Goal: Task Accomplishment & Management: Manage account settings

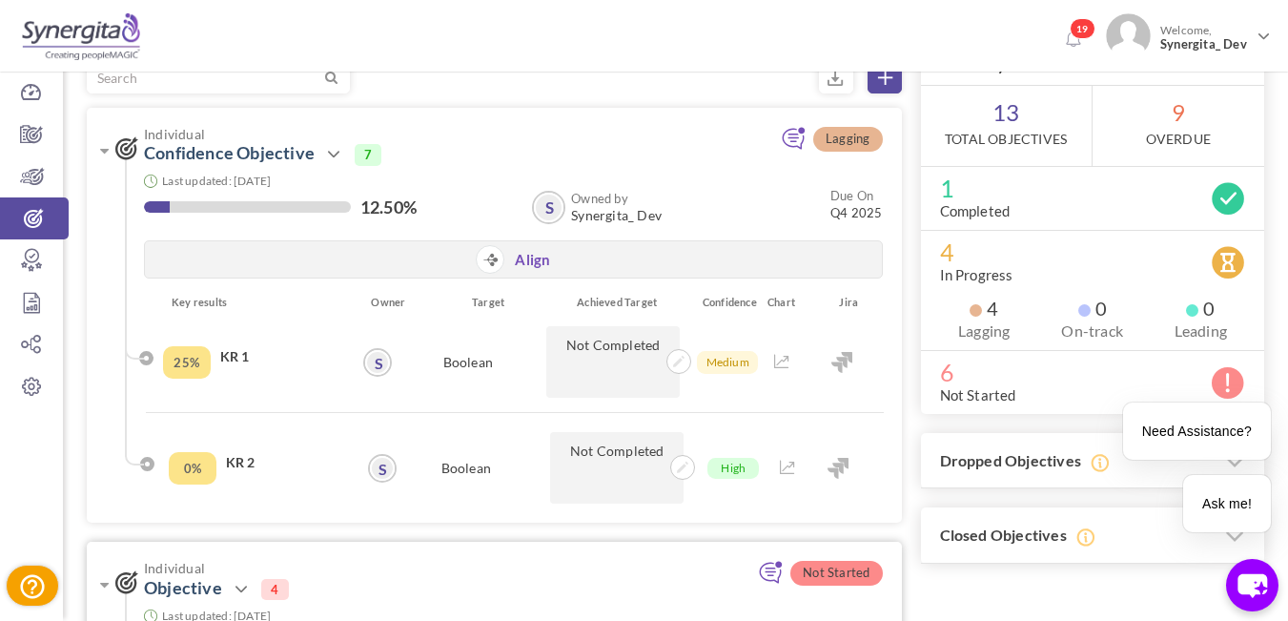
scroll to position [95, 0]
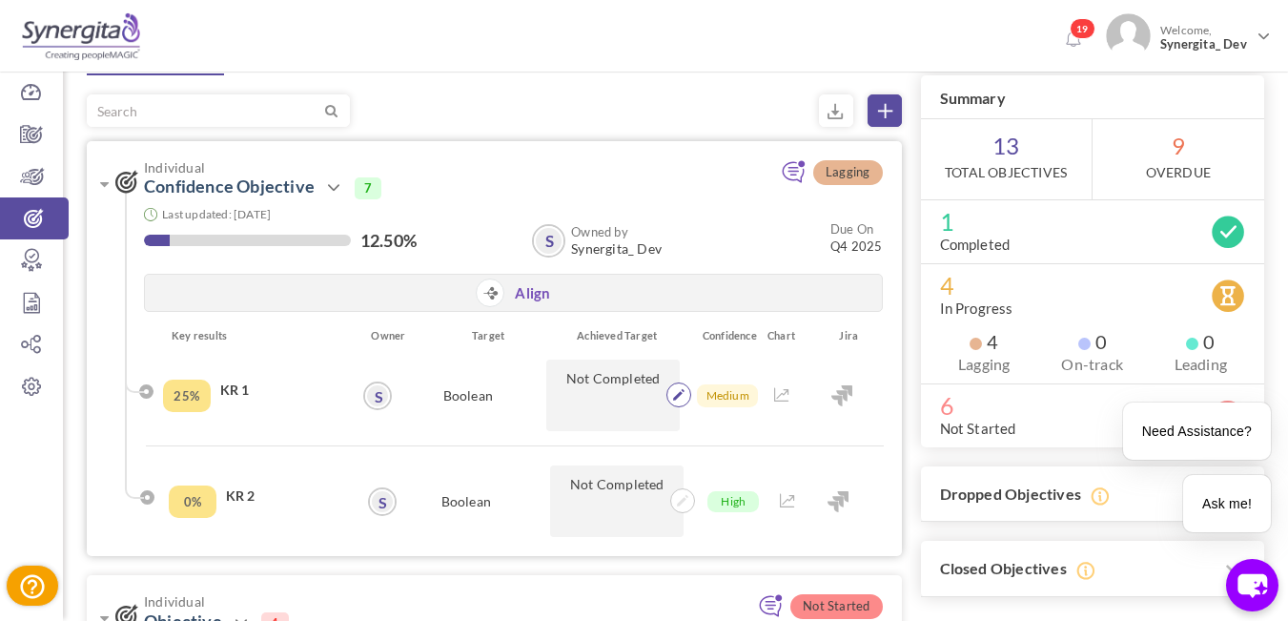
click at [679, 398] on icon at bounding box center [678, 394] width 11 height 11
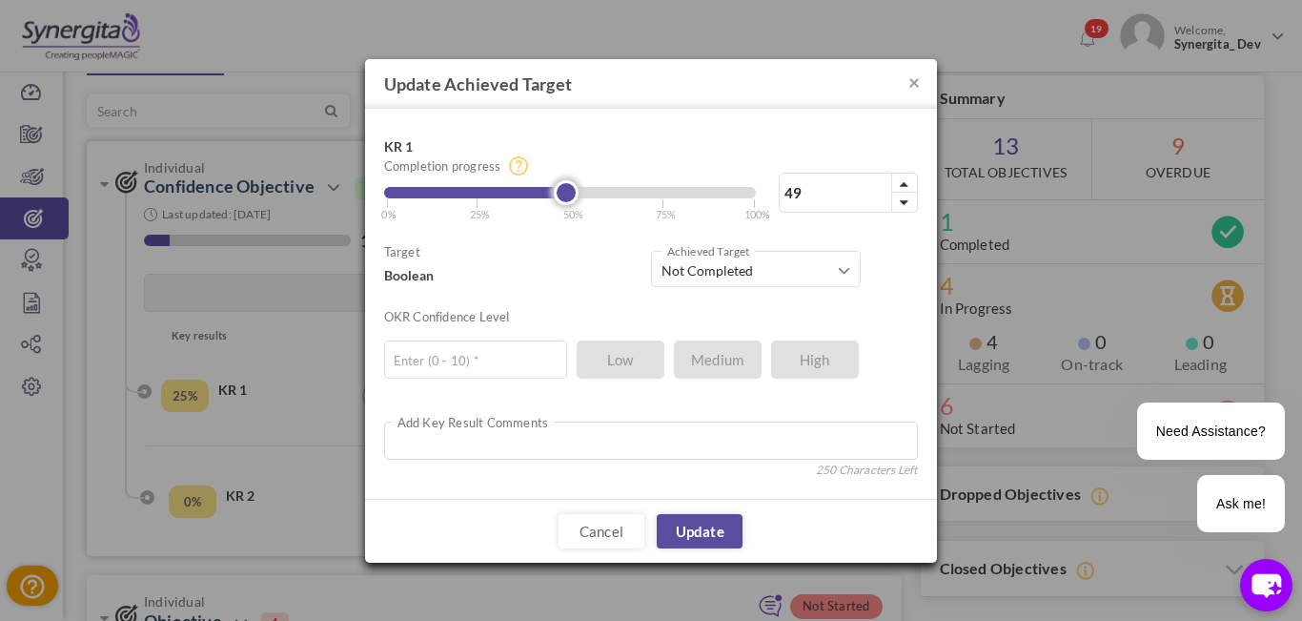
type input "50"
drag, startPoint x: 483, startPoint y: 196, endPoint x: 579, endPoint y: 185, distance: 96.0
click at [579, 185] on link at bounding box center [570, 192] width 25 height 25
click at [719, 534] on link "Update" at bounding box center [700, 531] width 86 height 34
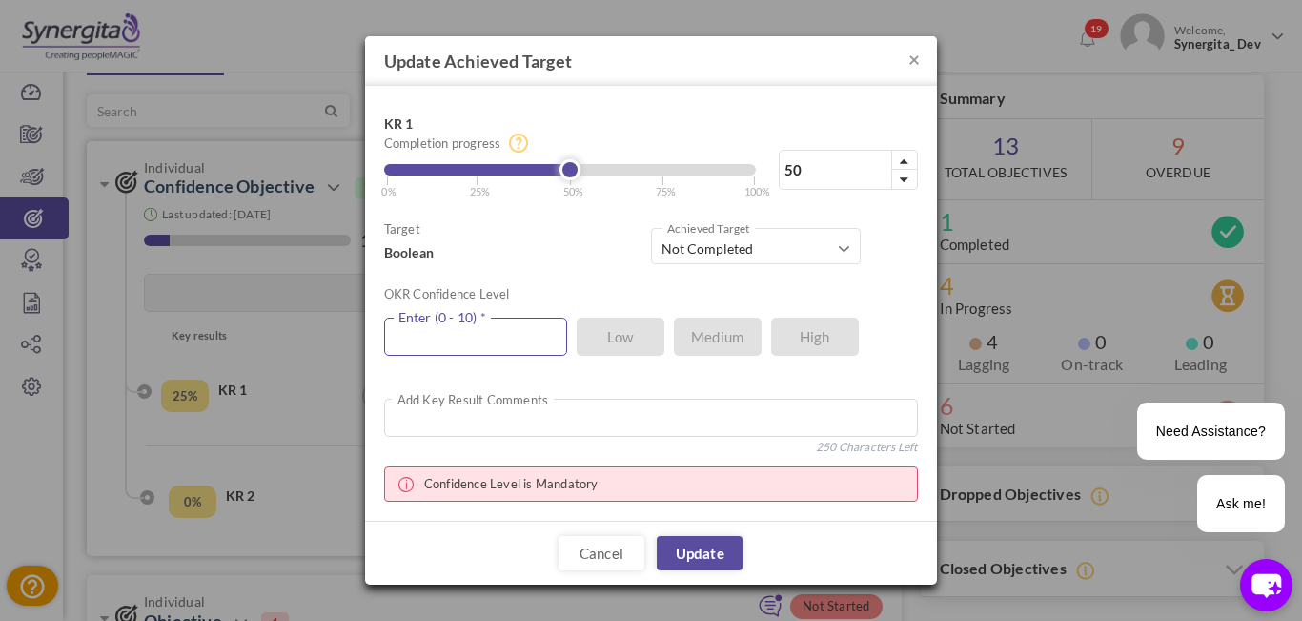
click at [468, 337] on input "text" at bounding box center [475, 336] width 183 height 38
type input "8"
type input "3"
type input "8"
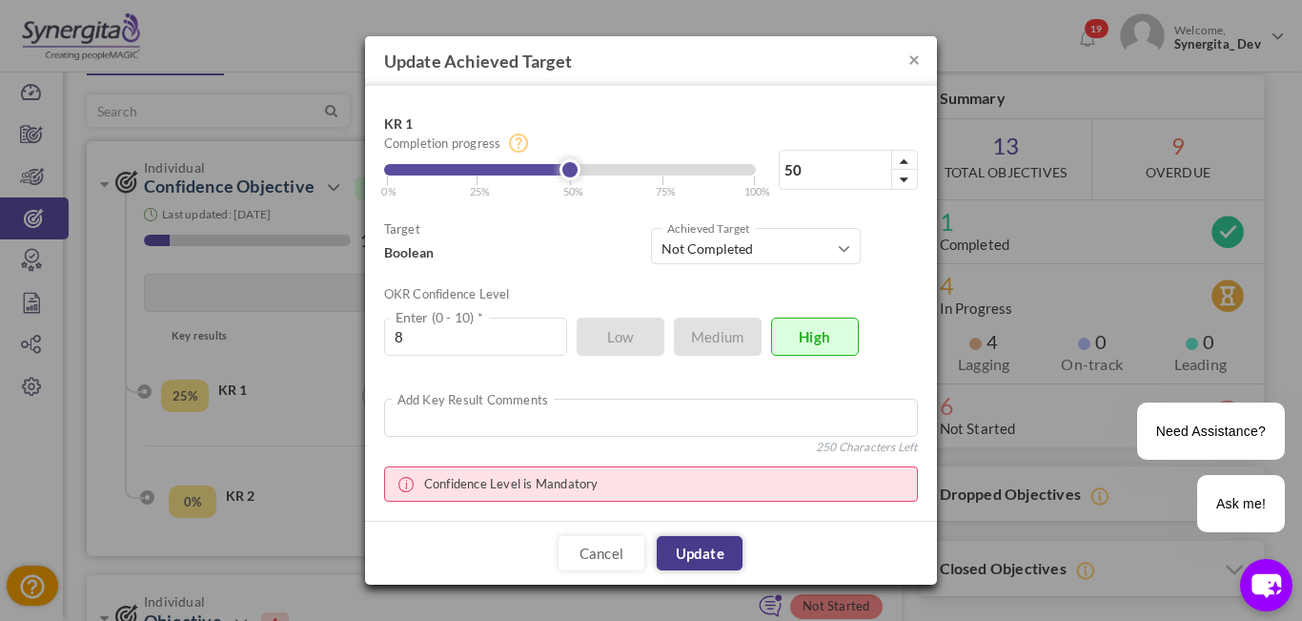
click at [700, 553] on link "Update" at bounding box center [700, 553] width 86 height 34
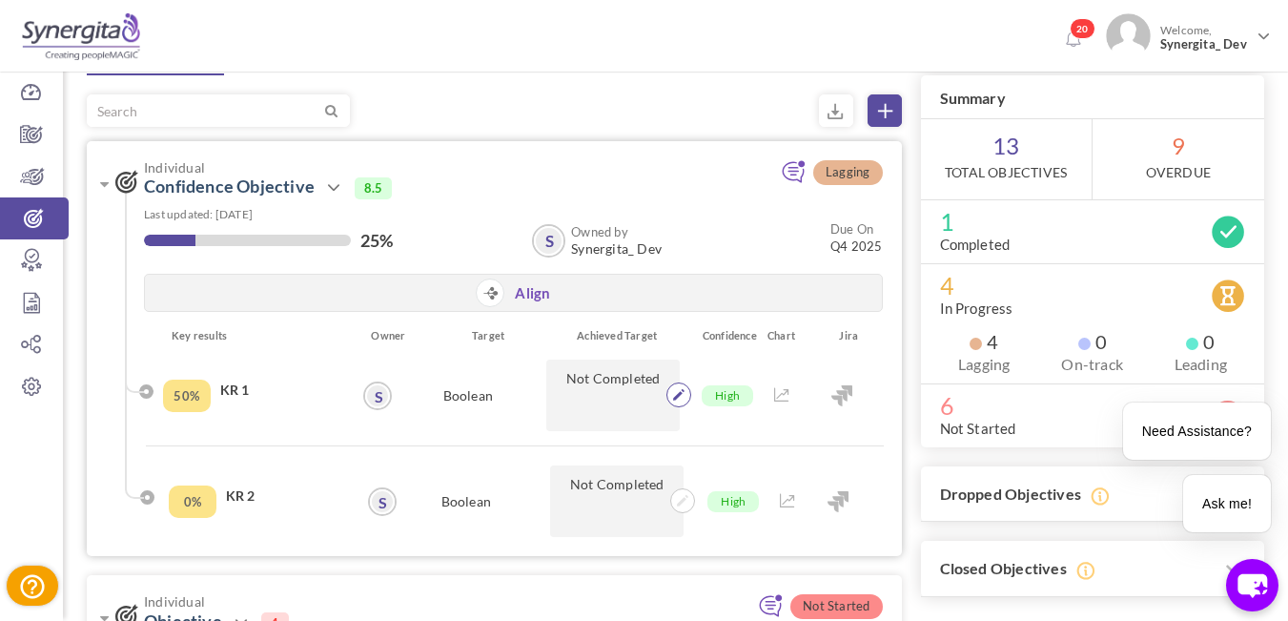
click at [680, 394] on icon at bounding box center [678, 394] width 11 height 11
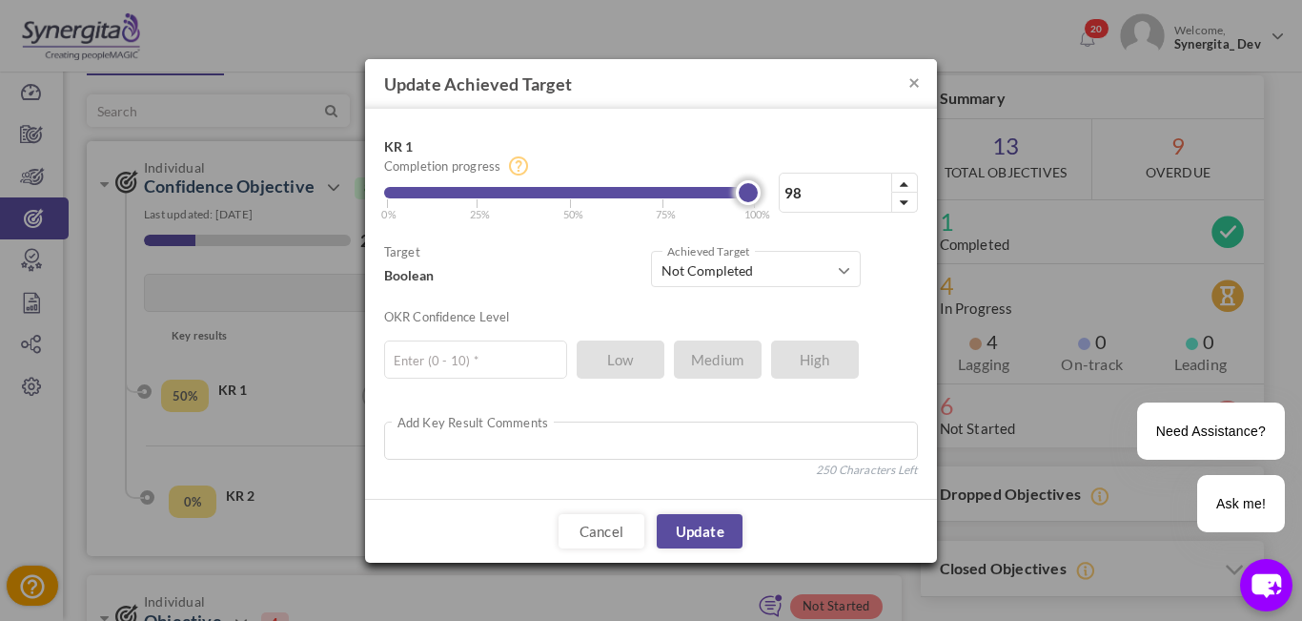
type input "100"
drag, startPoint x: 560, startPoint y: 186, endPoint x: 770, endPoint y: 187, distance: 210.7
click at [770, 187] on div "100% Completion progress 100 Reached maximum limit | 0% | 25% | 50% | 75% | 100%" at bounding box center [651, 175] width 534 height 94
click at [459, 373] on input "text" at bounding box center [475, 359] width 183 height 38
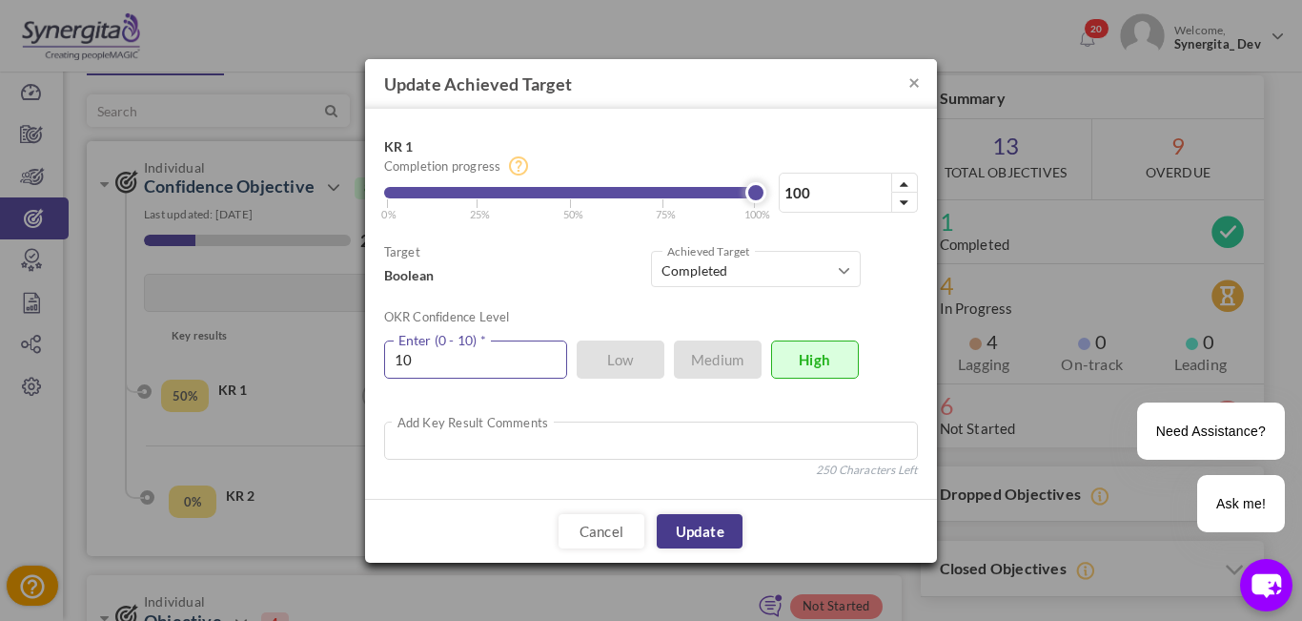
type input "10"
click at [720, 536] on link "Update" at bounding box center [700, 531] width 86 height 34
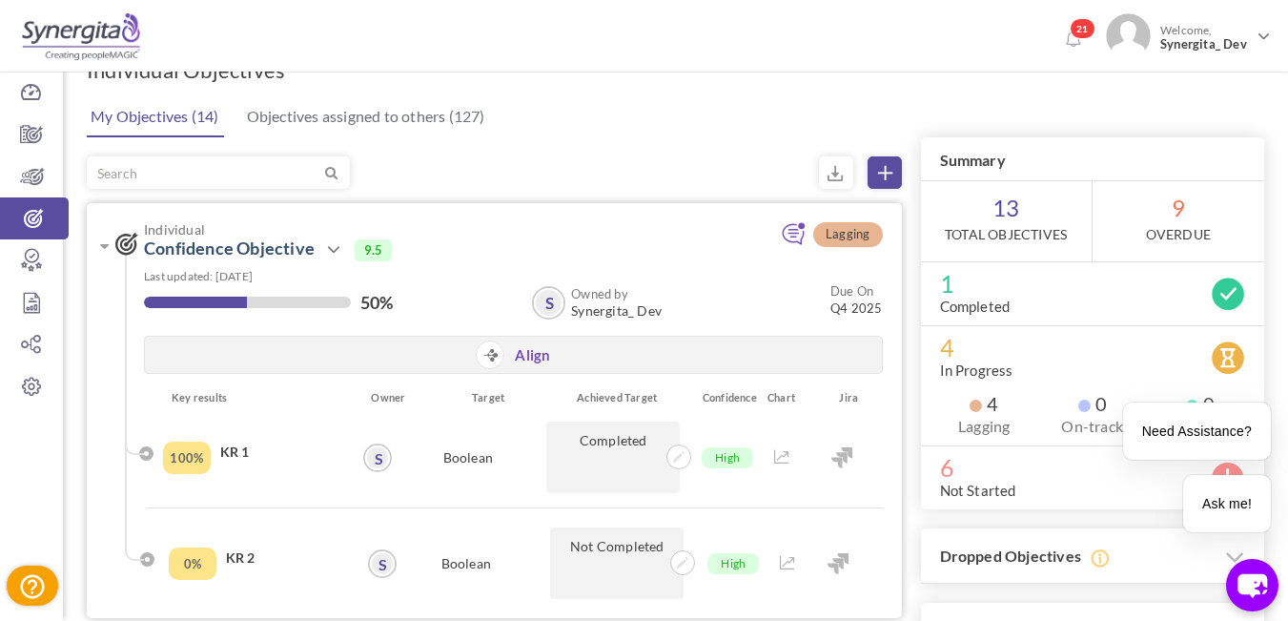
scroll to position [0, 0]
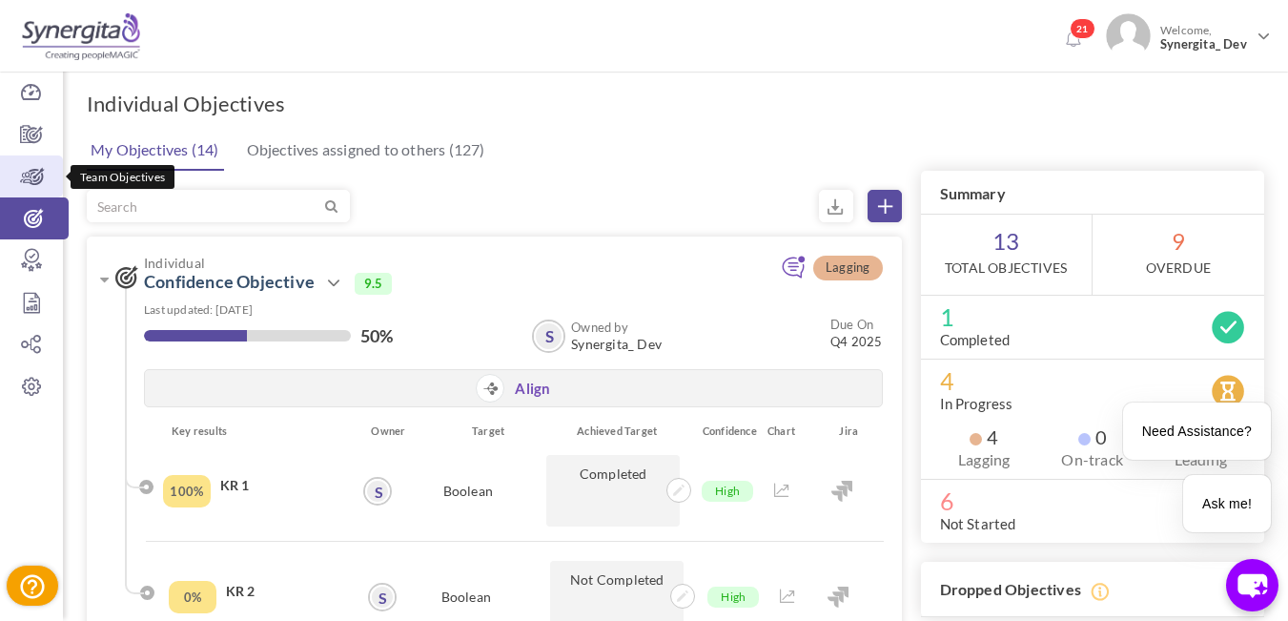
click at [28, 176] on icon at bounding box center [31, 176] width 63 height 19
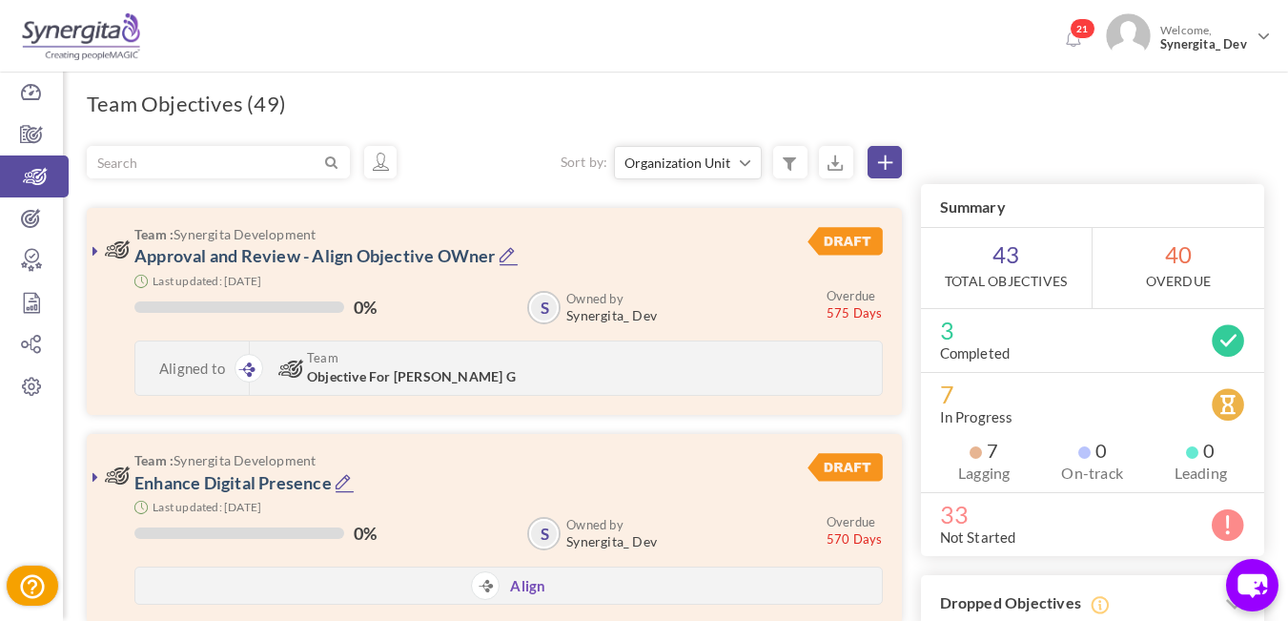
click at [884, 168] on icon at bounding box center [885, 162] width 14 height 14
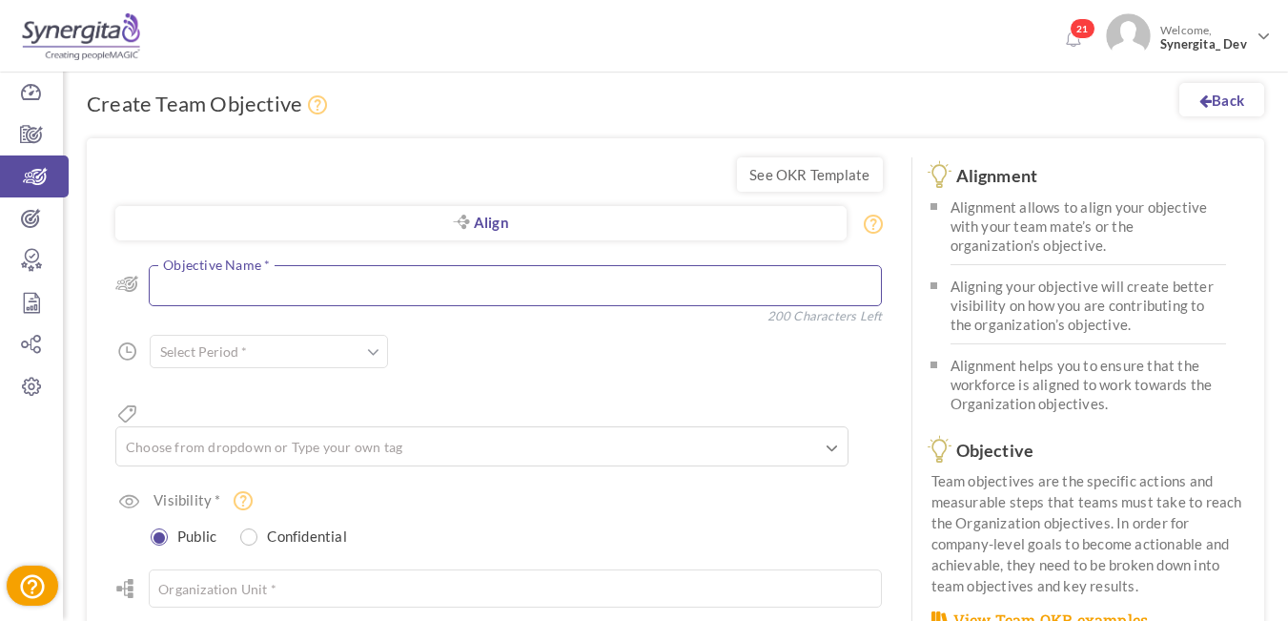
click at [195, 275] on textarea at bounding box center [515, 285] width 733 height 41
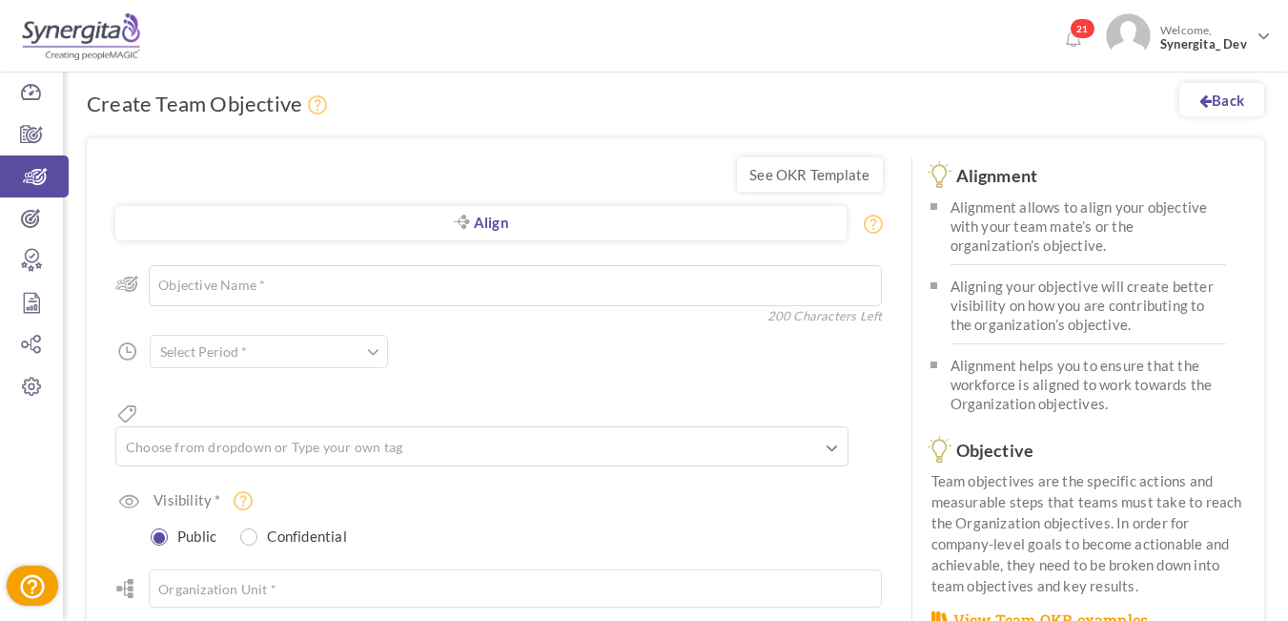
click at [194, 337] on input "text" at bounding box center [269, 351] width 238 height 33
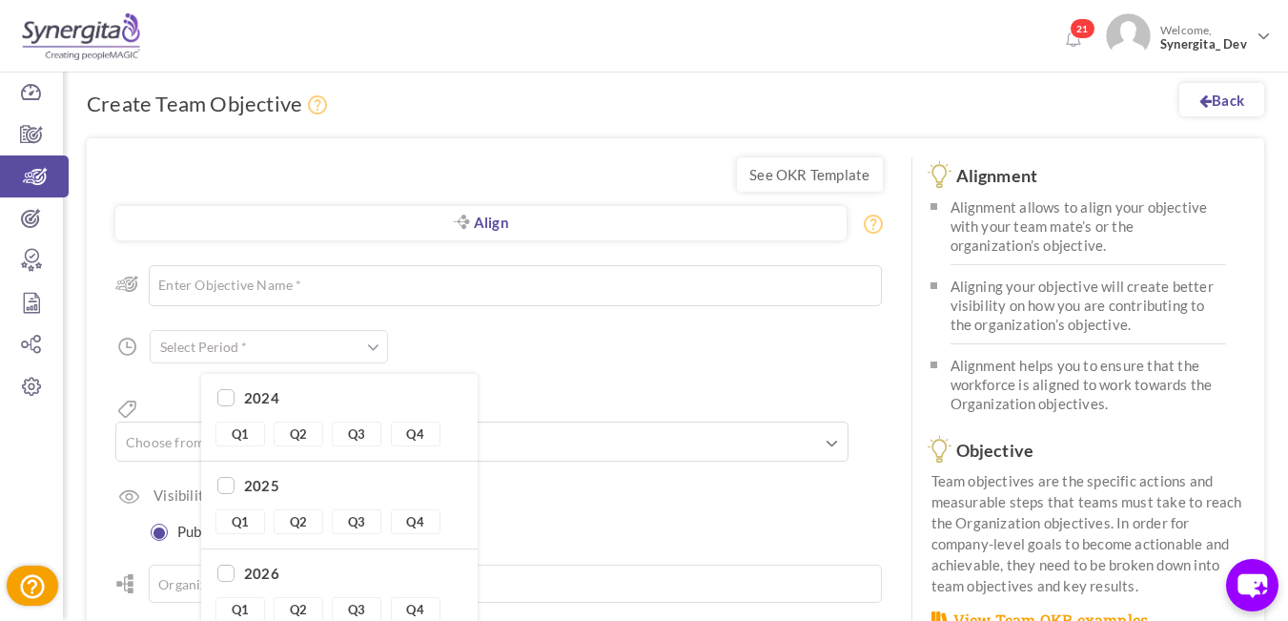
click at [194, 360] on input "text" at bounding box center [269, 346] width 238 height 33
click at [215, 357] on input "text" at bounding box center [269, 346] width 238 height 33
click at [603, 352] on div "Align Objective All Company Team Choose Objective Enter Objective Name * 200 Ch…" at bounding box center [498, 482] width 767 height 474
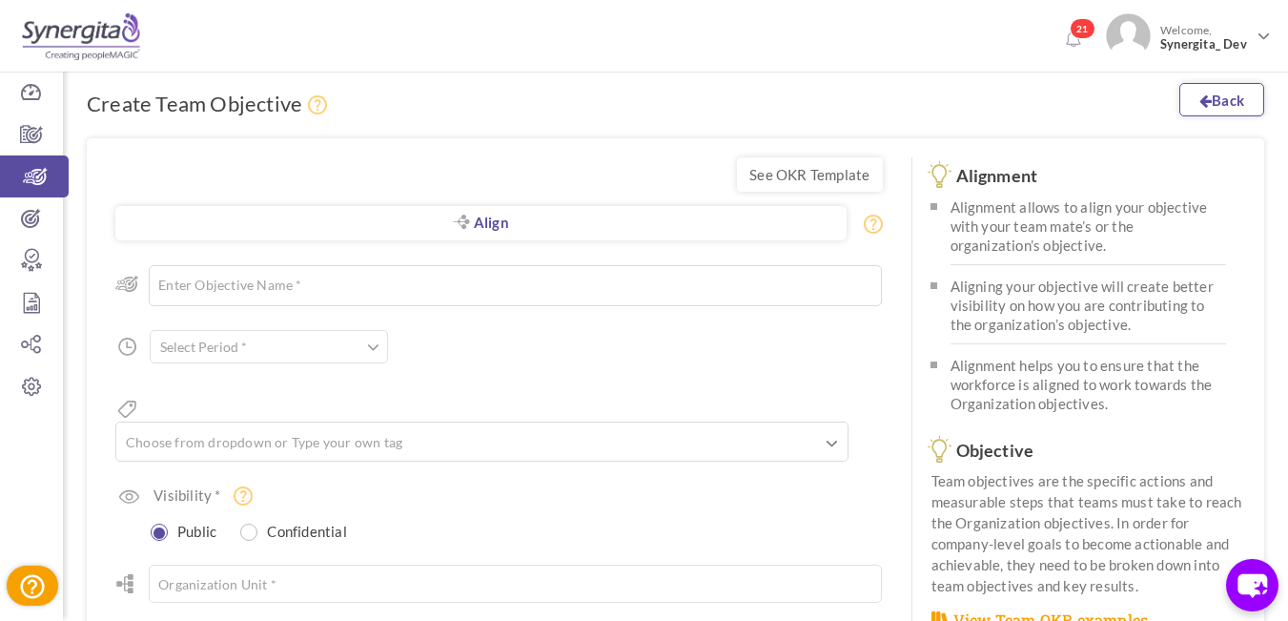
click at [1218, 95] on link "Back" at bounding box center [1221, 99] width 85 height 33
click at [24, 208] on link "Individual Objectives" at bounding box center [31, 218] width 63 height 42
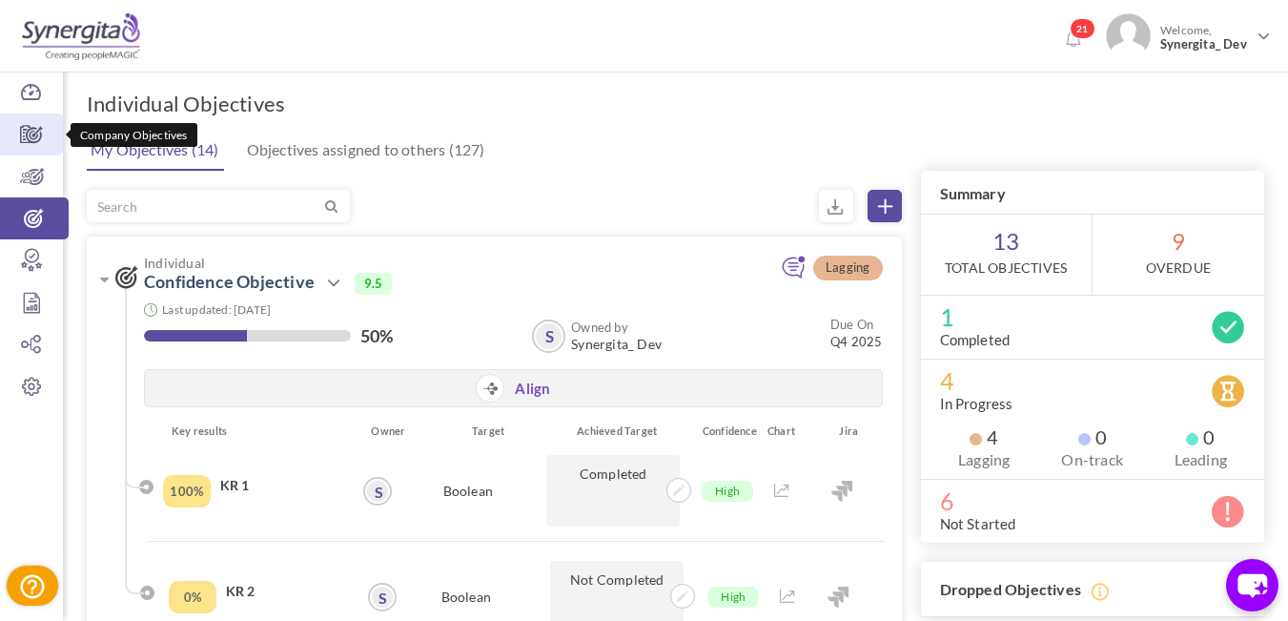
click at [8, 123] on link "Company Objectives" at bounding box center [31, 134] width 63 height 42
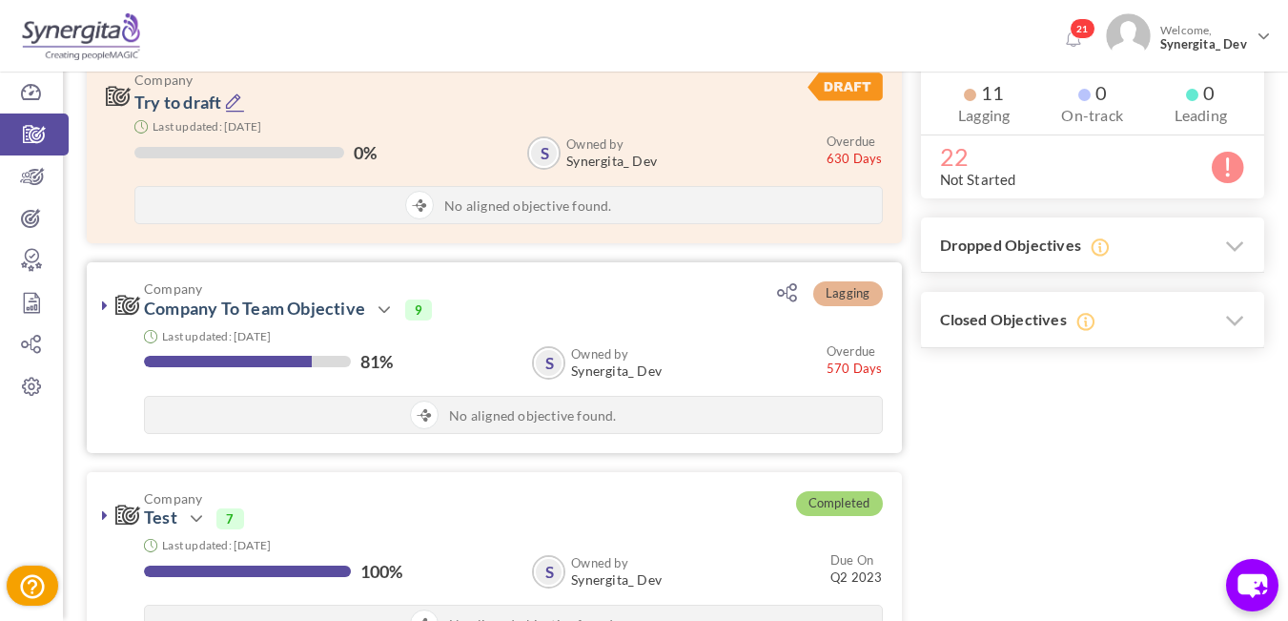
scroll to position [381, 0]
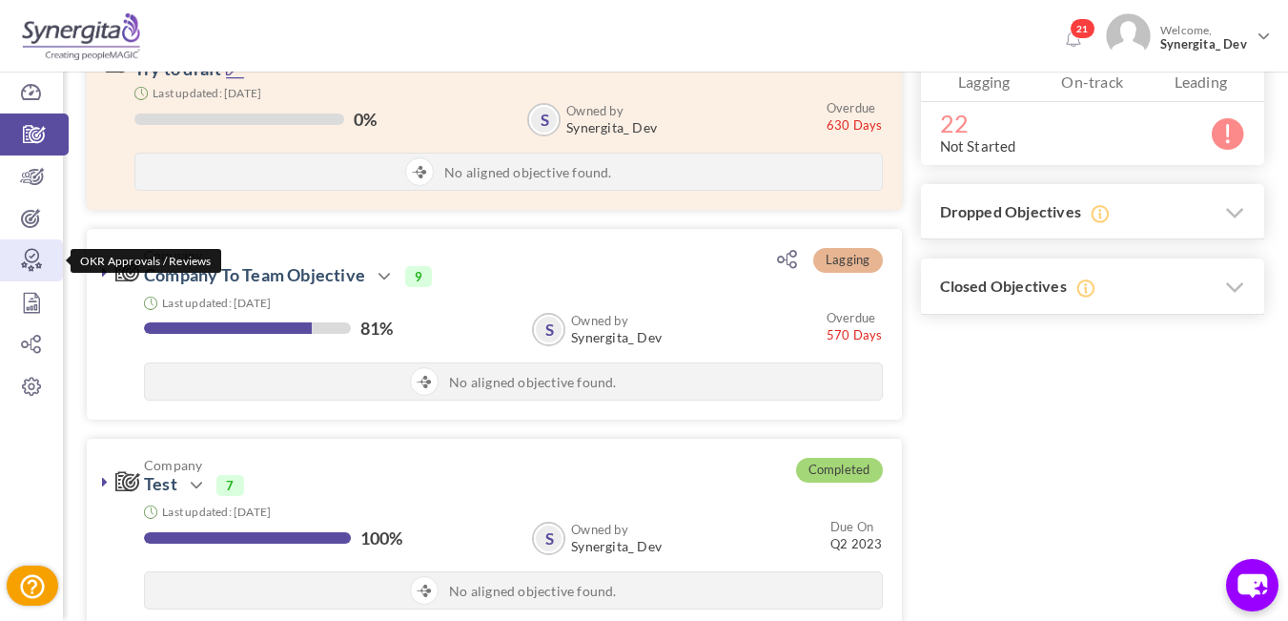
click at [39, 259] on icon at bounding box center [31, 260] width 63 height 19
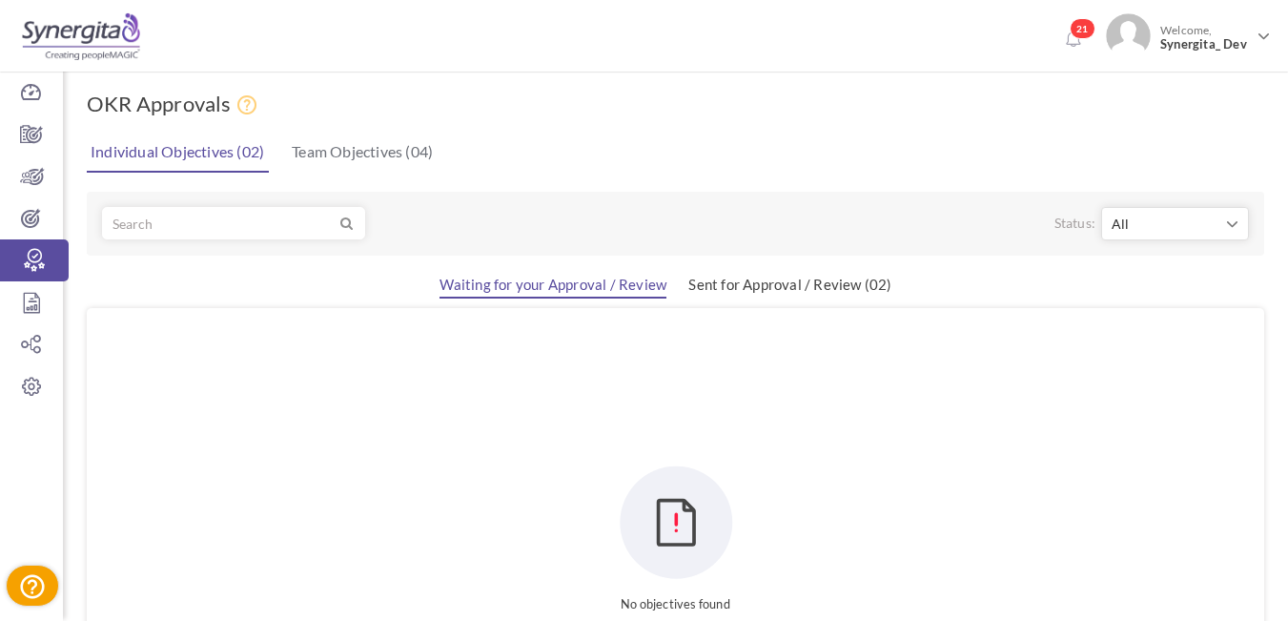
click at [763, 288] on link "Sent for Approval / Review (02)" at bounding box center [789, 286] width 203 height 23
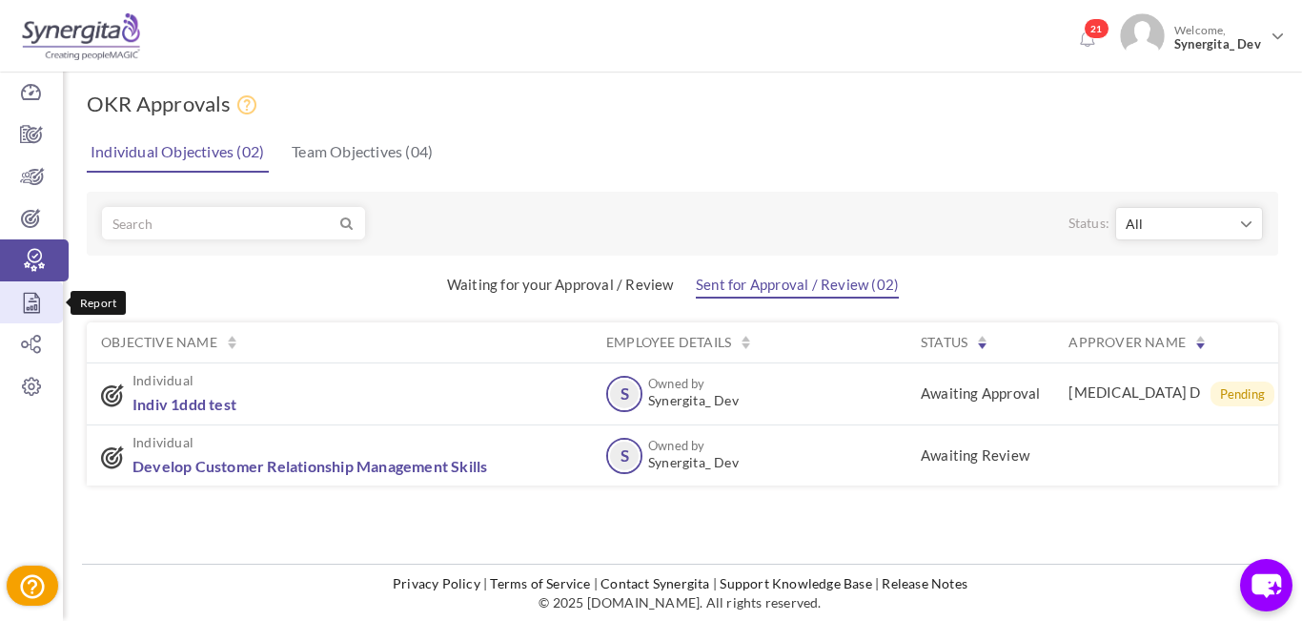
click at [19, 296] on icon at bounding box center [31, 302] width 63 height 19
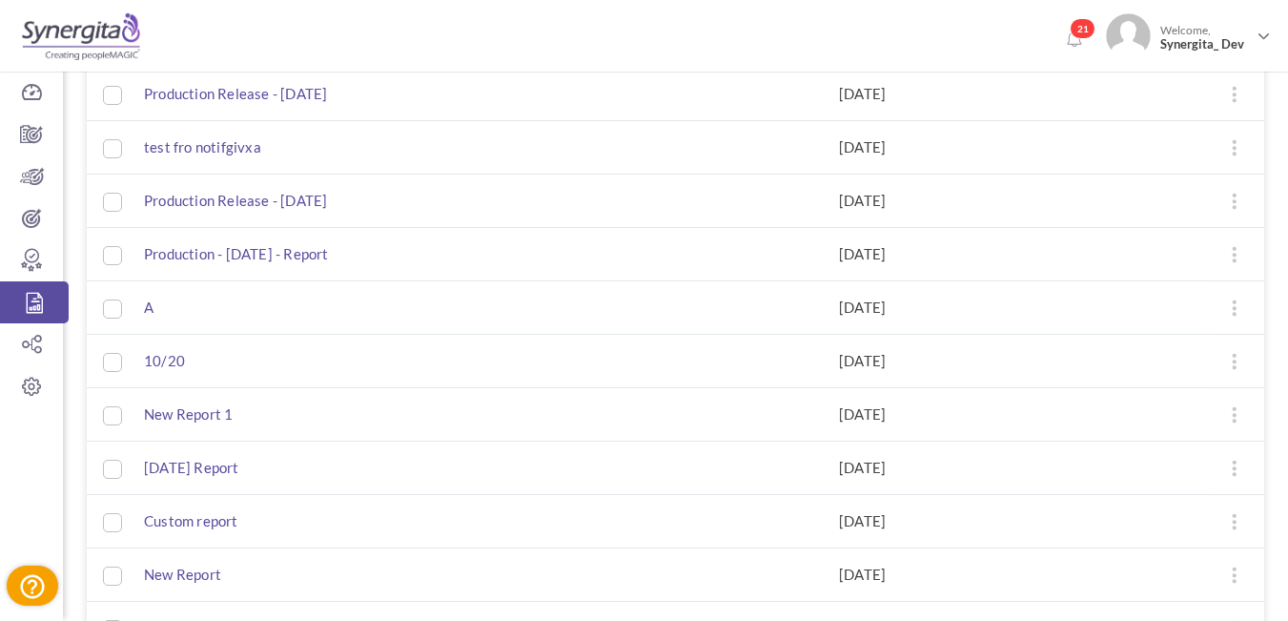
scroll to position [381, 0]
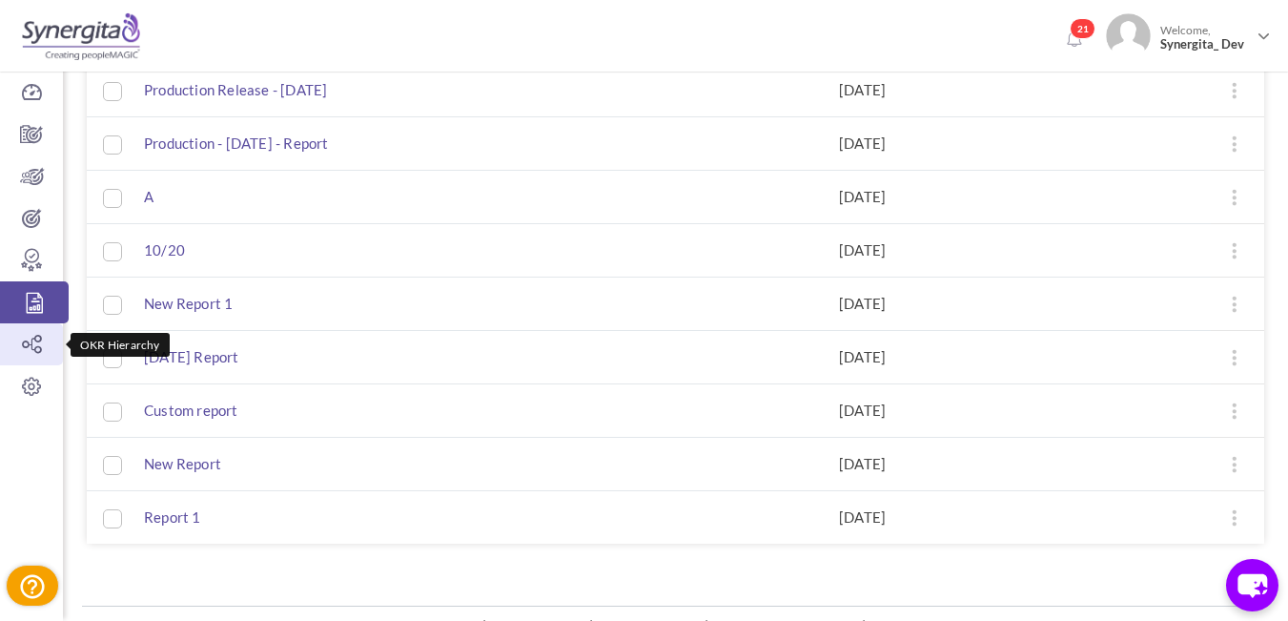
click at [31, 340] on icon at bounding box center [31, 344] width 63 height 19
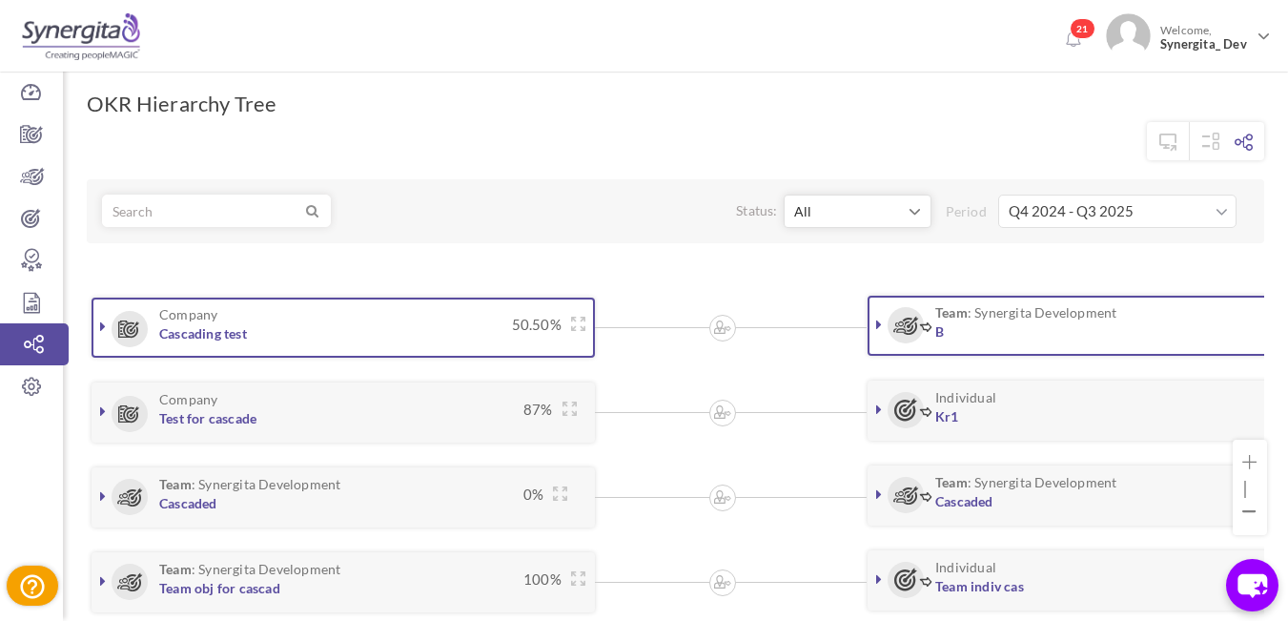
click at [98, 323] on link at bounding box center [102, 325] width 19 height 19
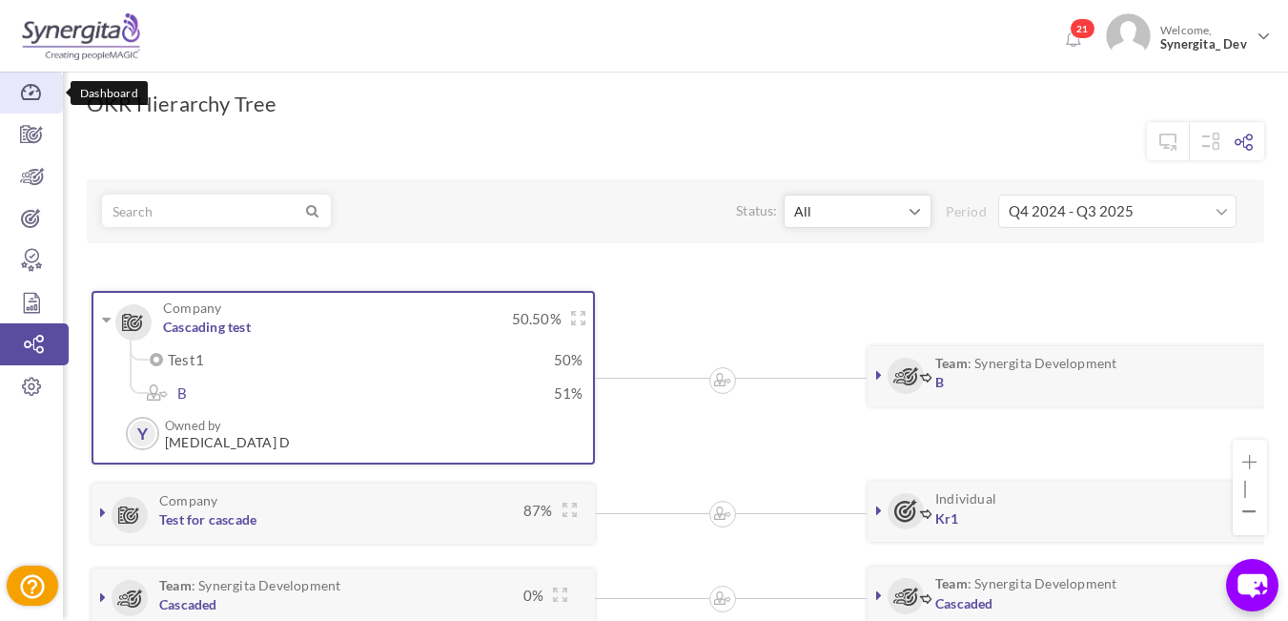
click at [9, 98] on icon at bounding box center [31, 92] width 63 height 19
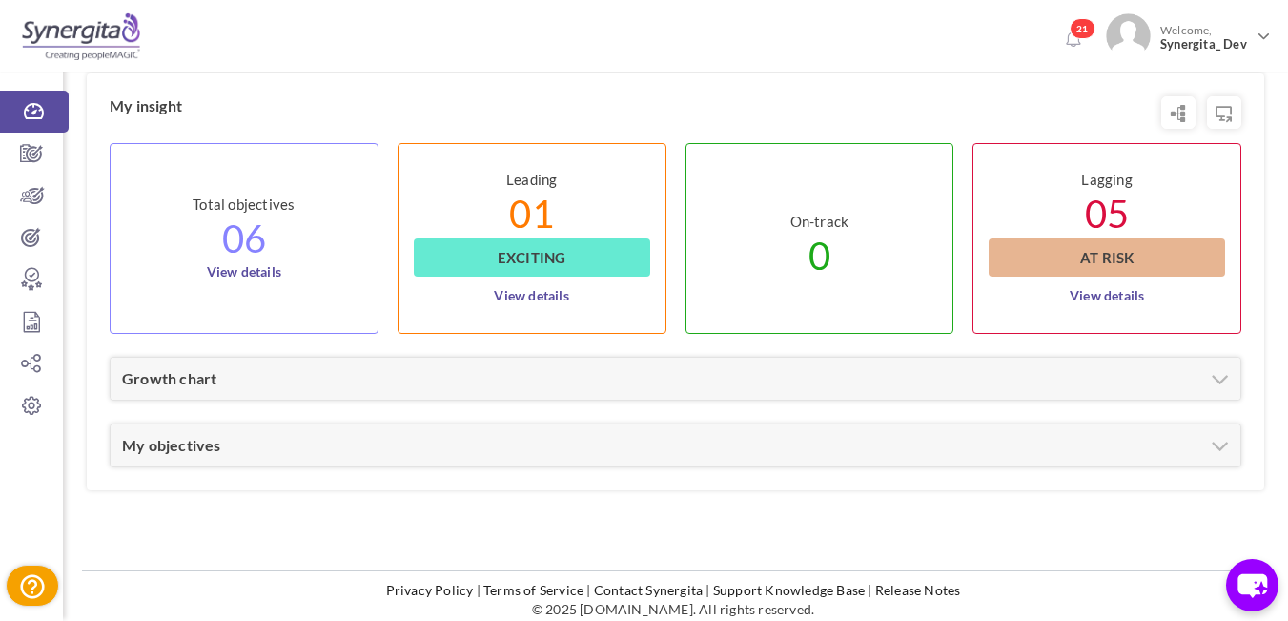
scroll to position [891, 0]
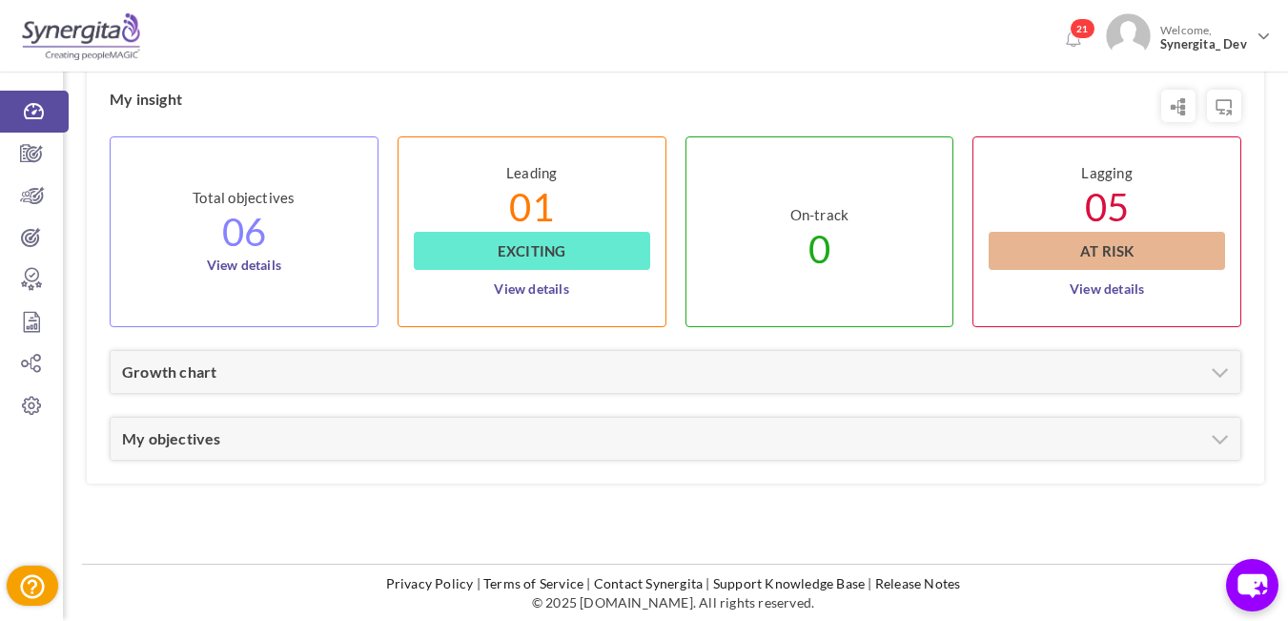
click at [214, 460] on div "My insight Total objectives 06 View details Leading 01 Exciting View details On…" at bounding box center [675, 275] width 1177 height 417
click at [9, 397] on icon at bounding box center [31, 405] width 63 height 19
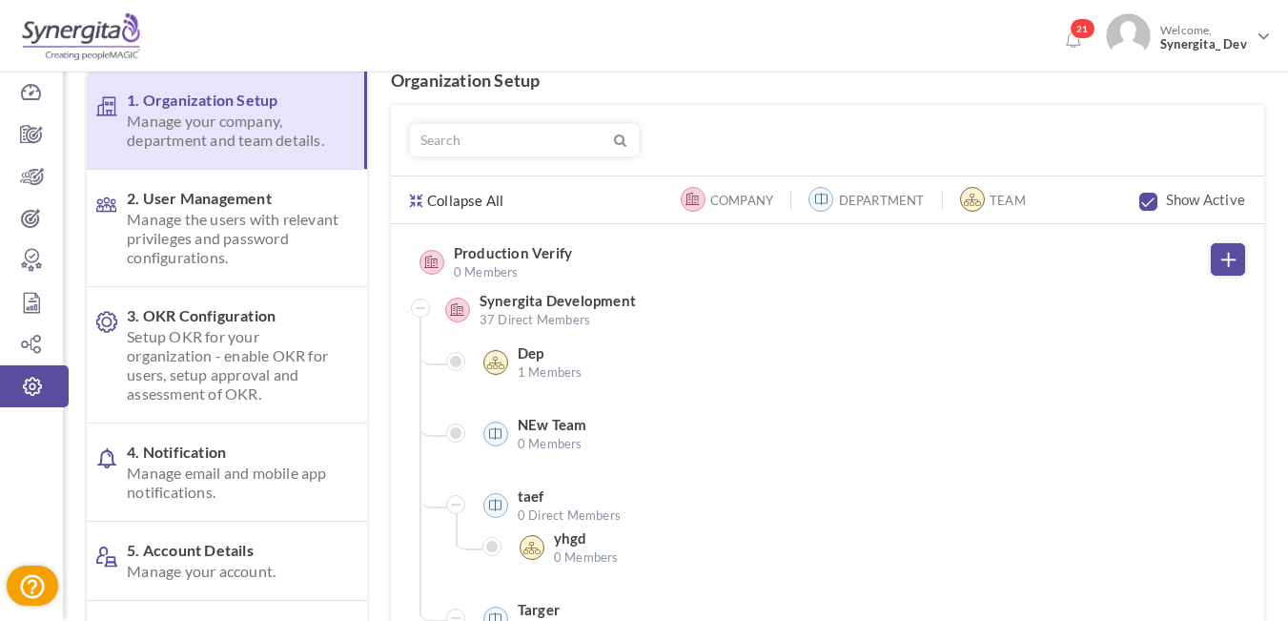
scroll to position [191, 0]
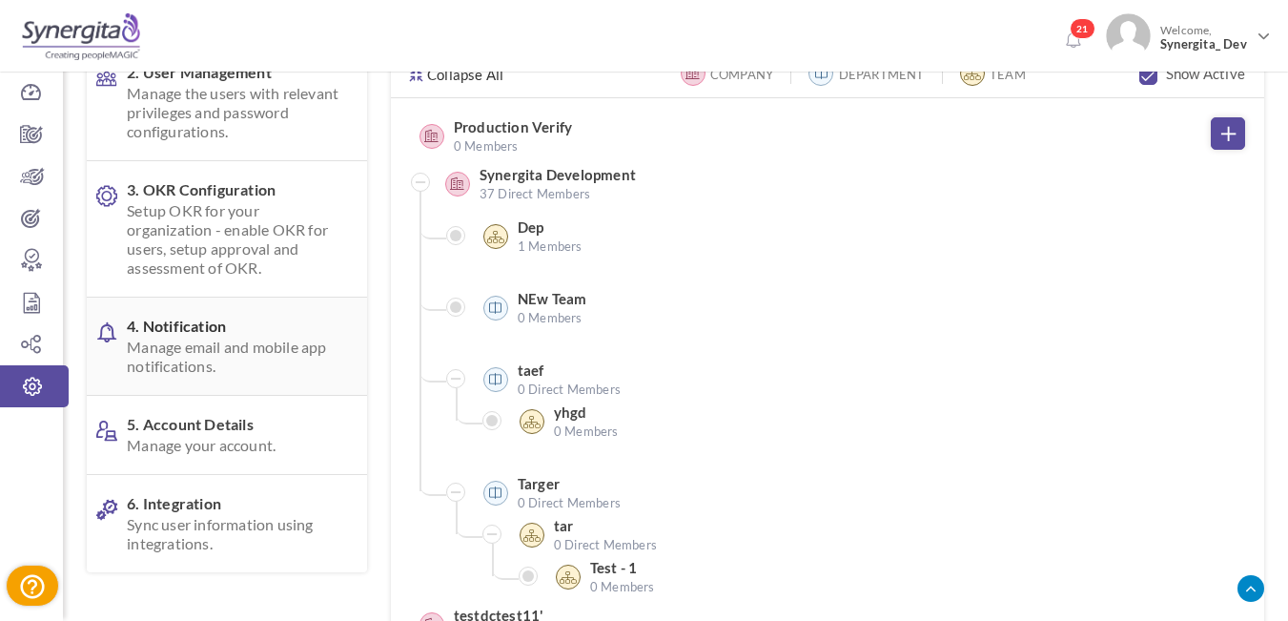
click at [217, 365] on span "Manage email and mobile app notifications." at bounding box center [235, 356] width 216 height 38
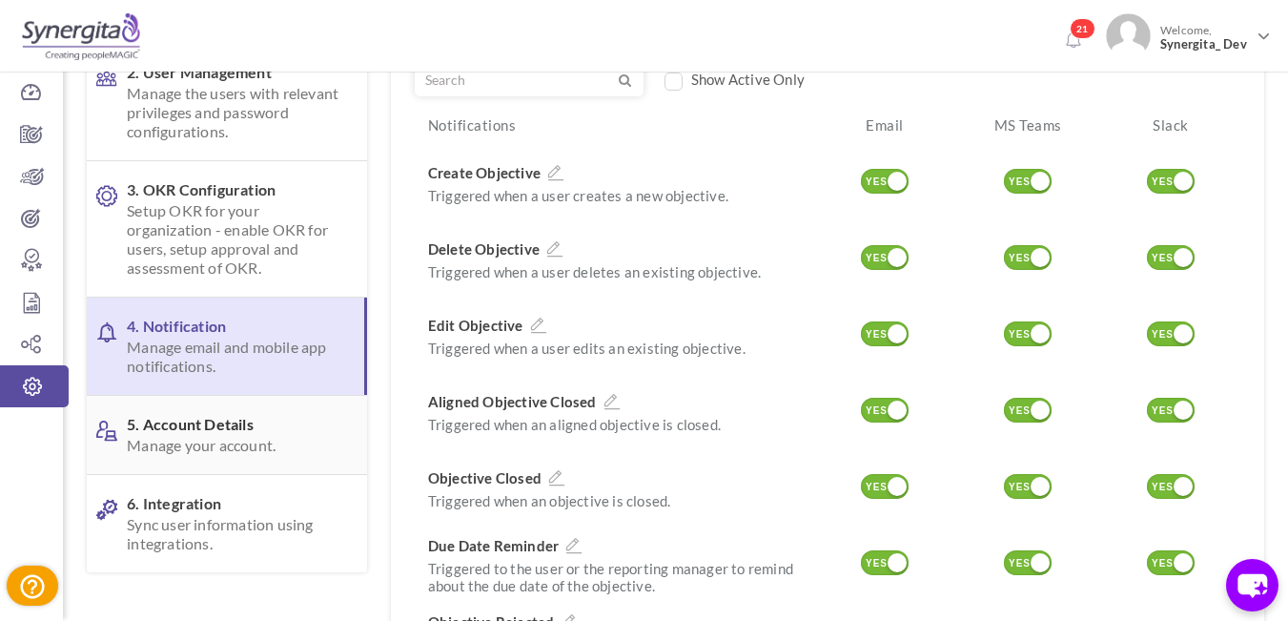
click at [212, 430] on span "5. Account Details Manage your account." at bounding box center [235, 435] width 216 height 40
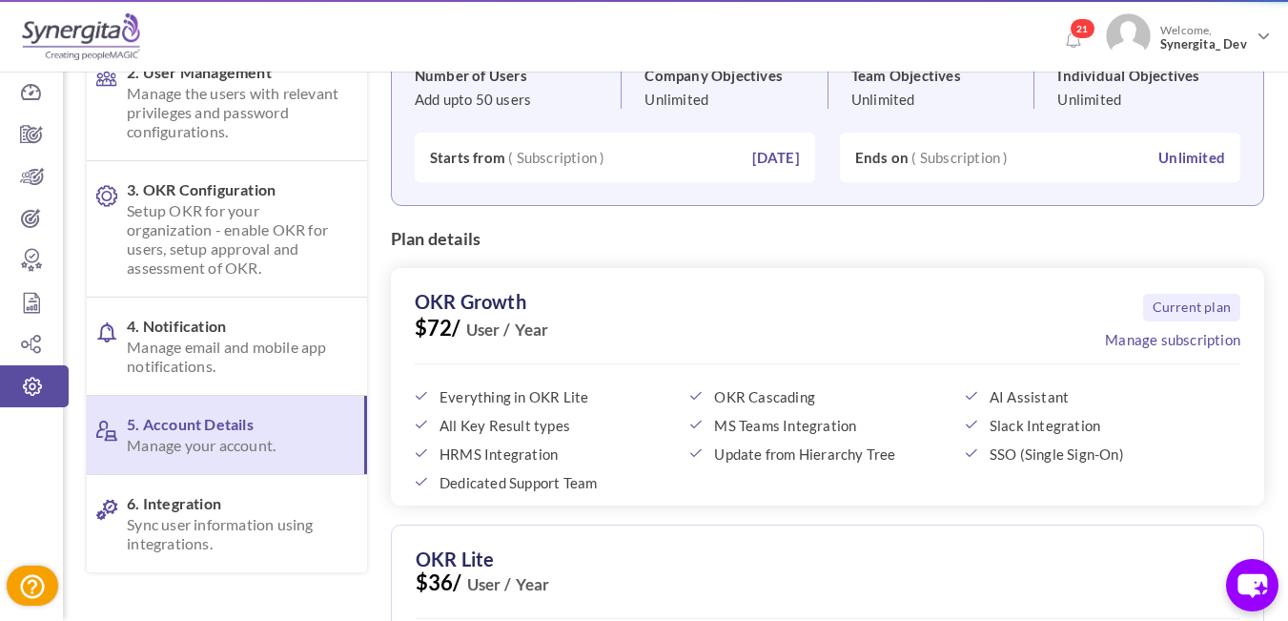
scroll to position [0, 0]
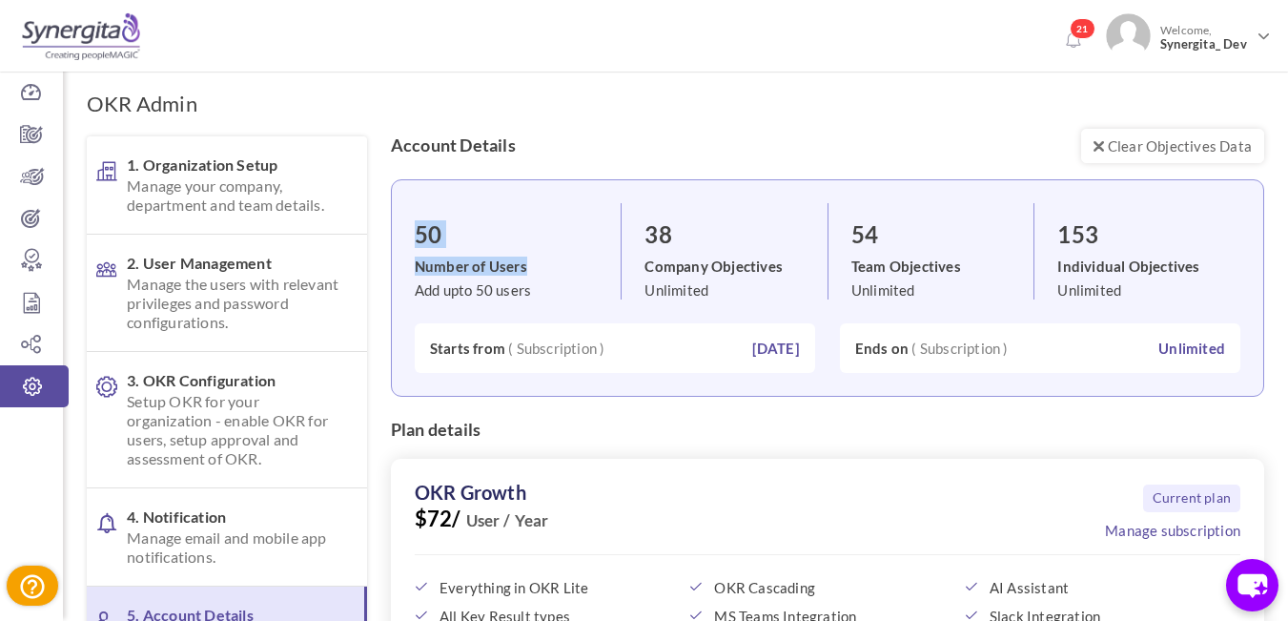
drag, startPoint x: 413, startPoint y: 235, endPoint x: 562, endPoint y: 263, distance: 152.4
click at [560, 263] on div "50 Number of Users Add upto 50 users 38 Company Objectives Unlimited 54 Team Ob…" at bounding box center [827, 287] width 873 height 217
click at [520, 292] on span "Add upto 50 users" at bounding box center [473, 289] width 116 height 17
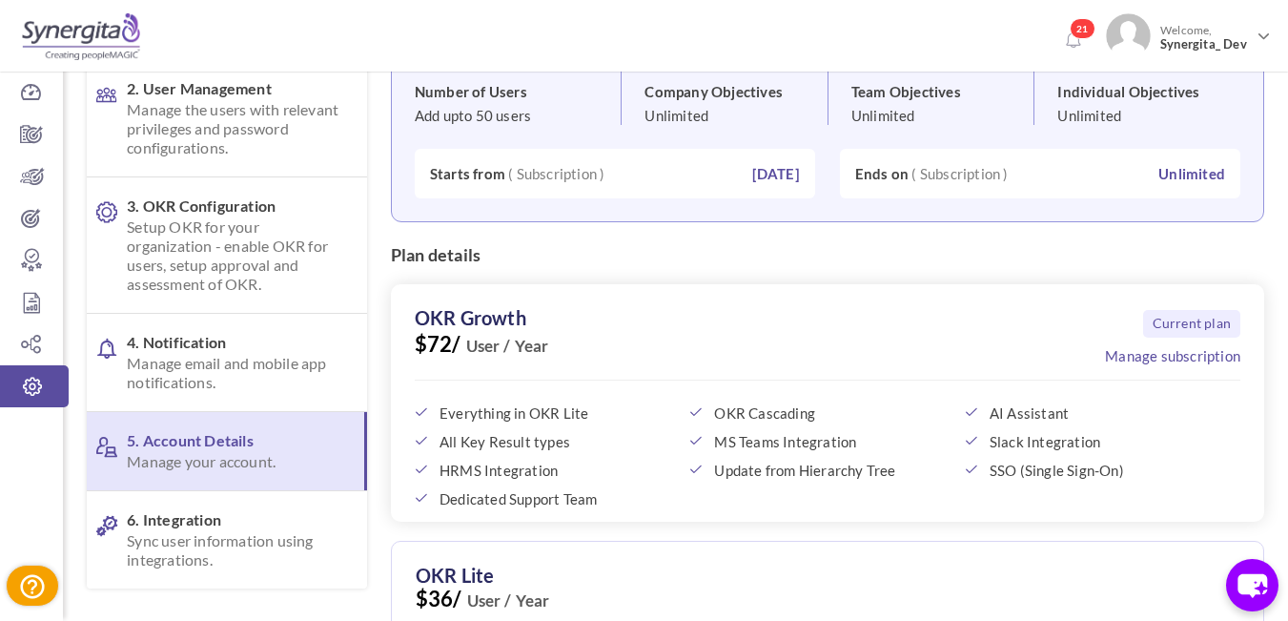
scroll to position [191, 0]
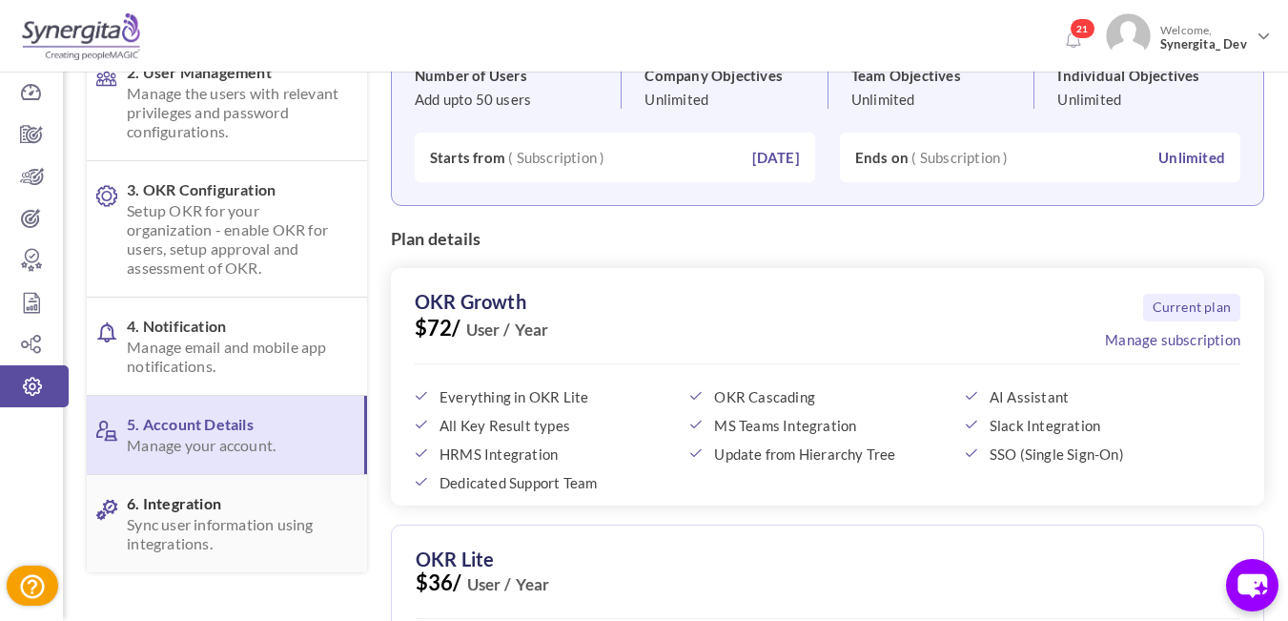
click at [210, 537] on span "Sync user information using integrations." at bounding box center [235, 534] width 216 height 38
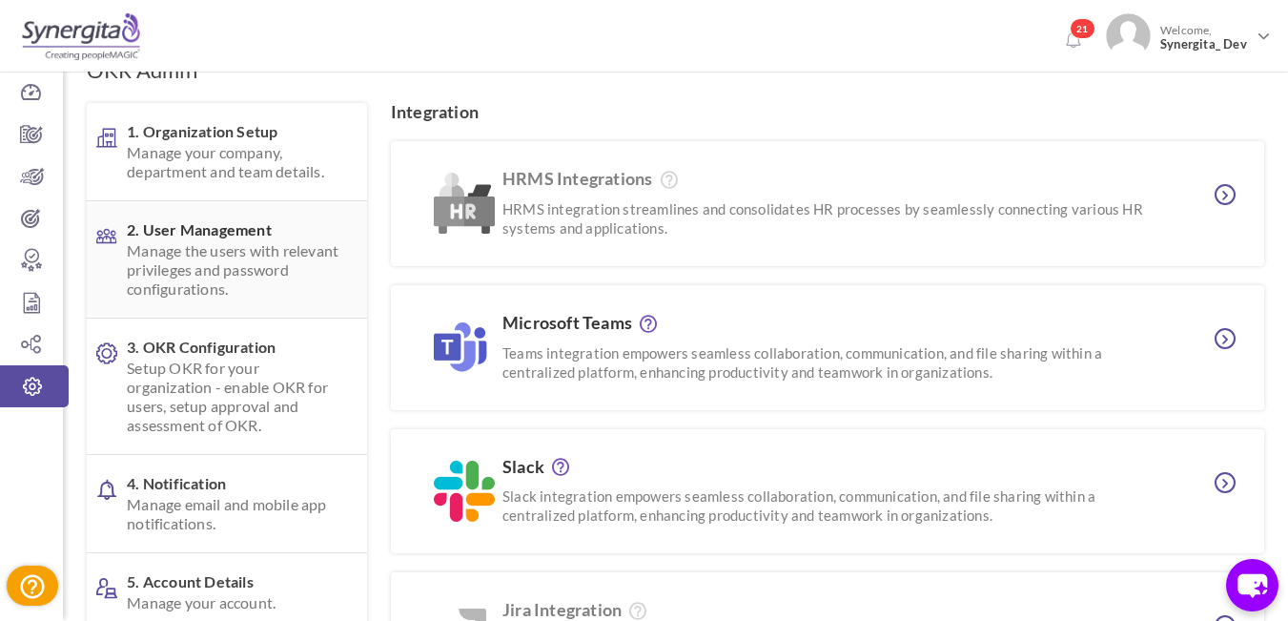
scroll to position [0, 0]
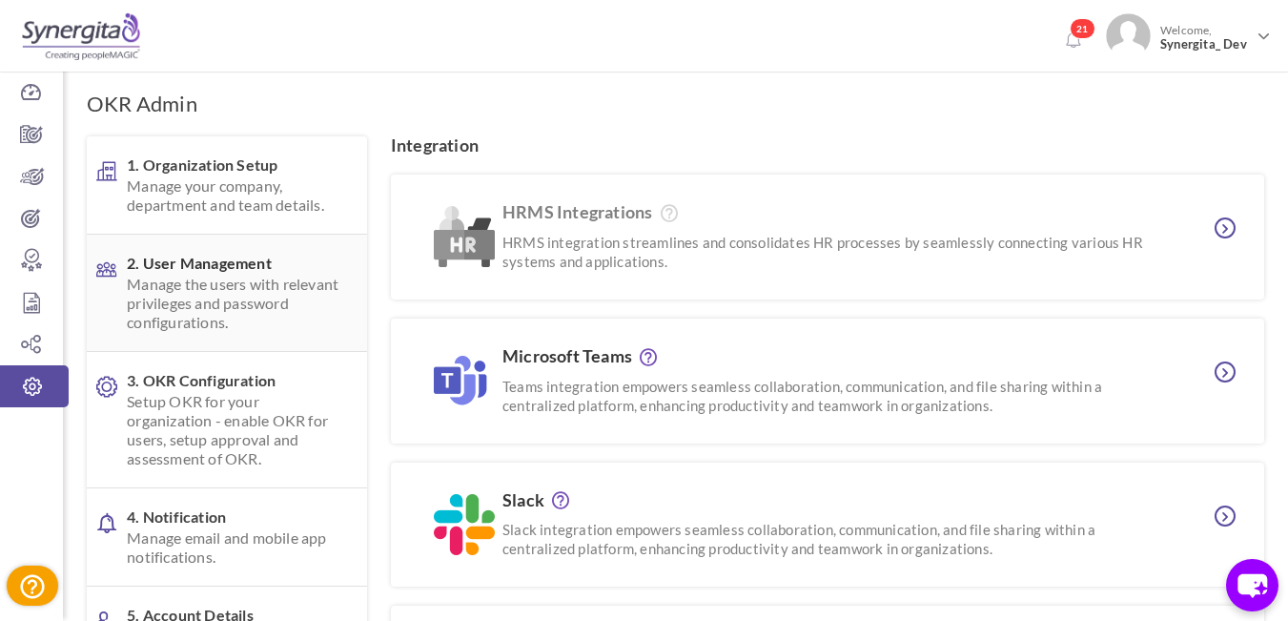
click at [232, 293] on span "Manage the users with relevant privileges and password configurations." at bounding box center [235, 303] width 216 height 57
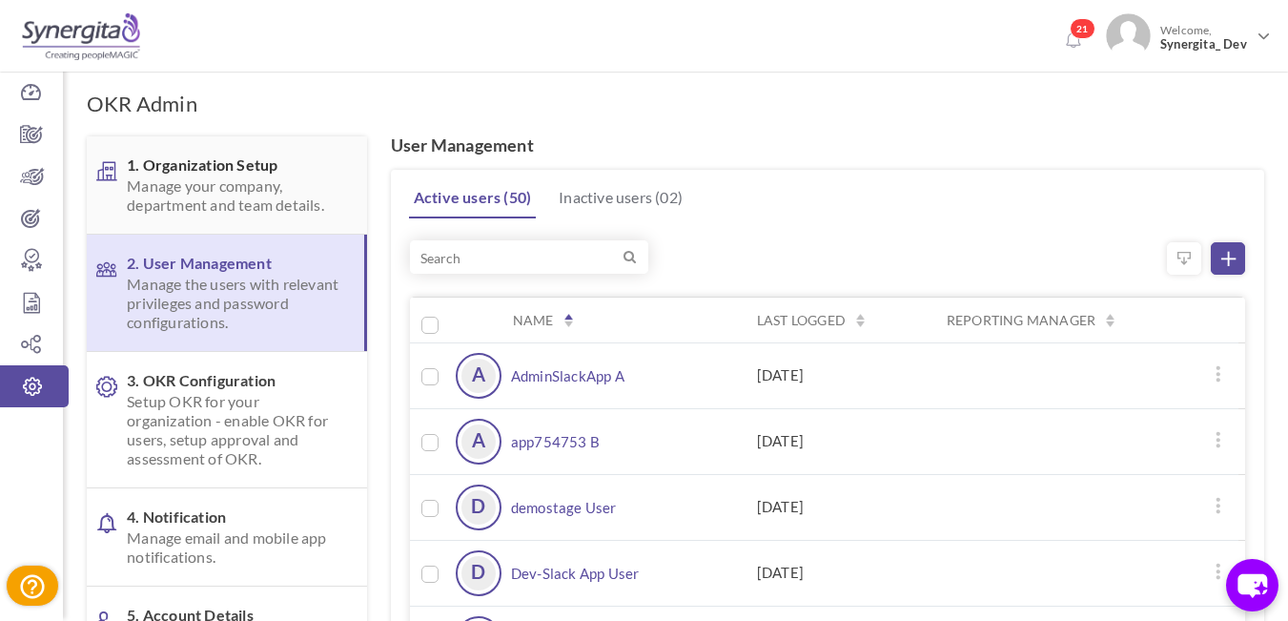
click at [194, 186] on span "Manage your company, department and team details." at bounding box center [235, 195] width 216 height 38
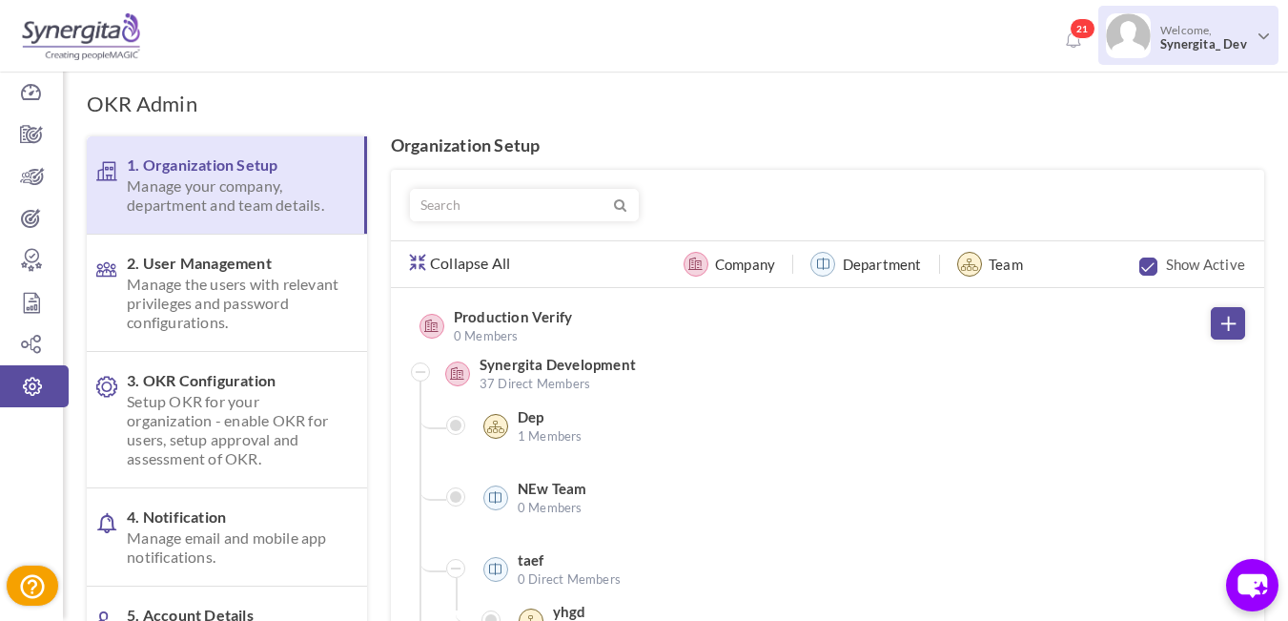
click at [1187, 34] on span "Welcome, Synergita_ Dev" at bounding box center [1203, 37] width 104 height 48
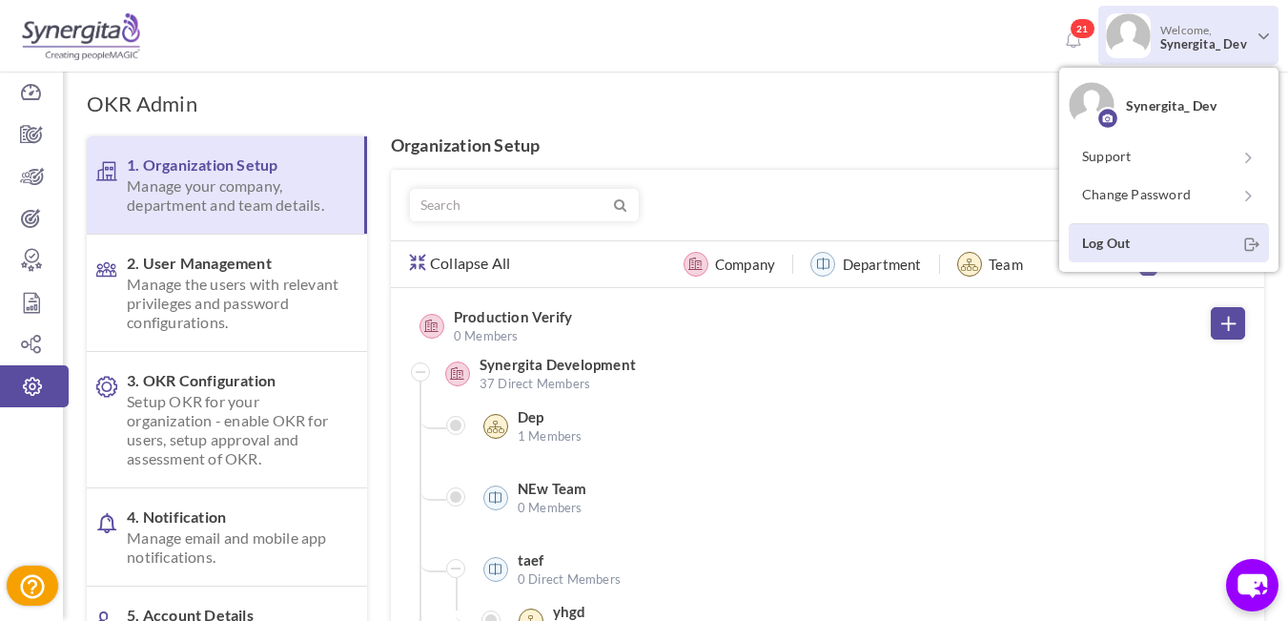
click at [1138, 242] on link "Log Out" at bounding box center [1169, 242] width 200 height 39
